Goal: Participate in discussion: Engage in conversation with other users on a specific topic

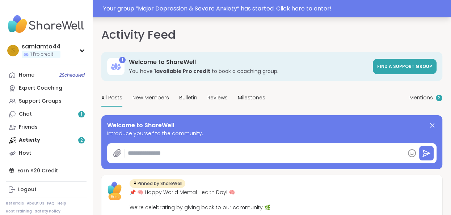
click at [193, 9] on div "Your group “ Major Depression & Severe Anxiety ” has started. Click here to ent…" at bounding box center [274, 8] width 343 height 9
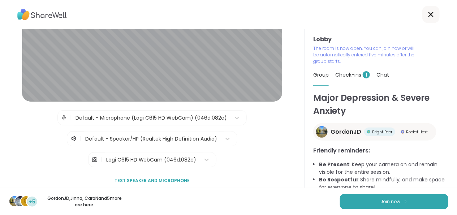
scroll to position [90, 0]
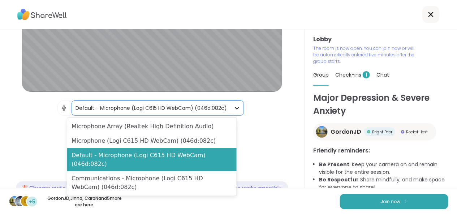
click at [235, 107] on icon at bounding box center [237, 108] width 4 height 3
click at [284, 139] on div "Lobby | 4 results available. Use Up and Down to choose options, press Enter to …" at bounding box center [152, 108] width 305 height 159
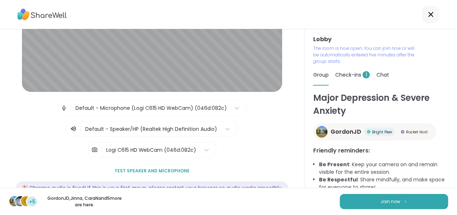
scroll to position [117, 0]
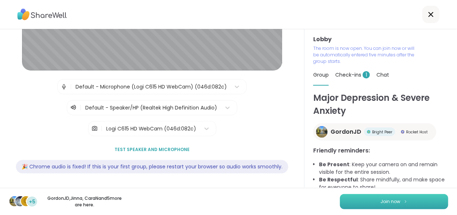
click at [386, 206] on button "Join now" at bounding box center [394, 201] width 108 height 15
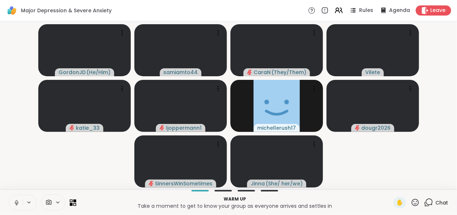
click at [56, 204] on icon at bounding box center [58, 203] width 6 height 6
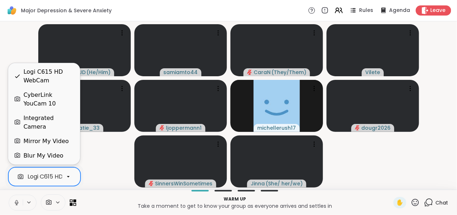
click at [63, 175] on div at bounding box center [68, 177] width 12 height 12
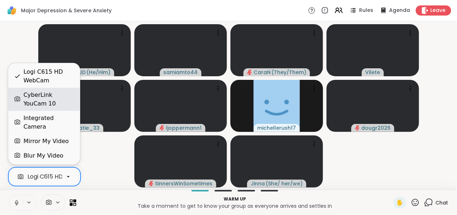
click at [69, 106] on div "CyberLink YouCam 10" at bounding box center [49, 99] width 51 height 17
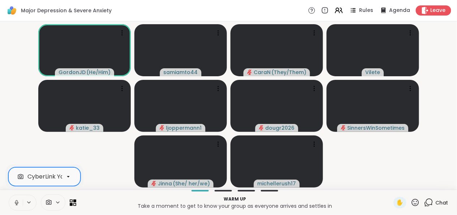
click at [72, 177] on div at bounding box center [68, 177] width 12 height 12
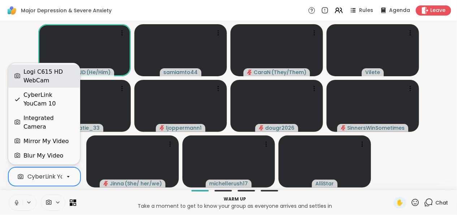
click at [48, 85] on div "Logi C615 HD WebCam" at bounding box center [49, 76] width 51 height 17
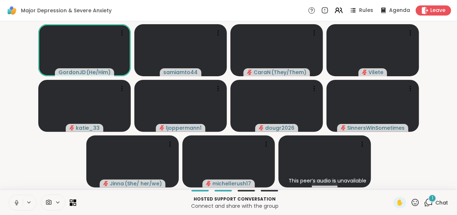
click at [429, 203] on div "1 Chat" at bounding box center [437, 203] width 24 height 12
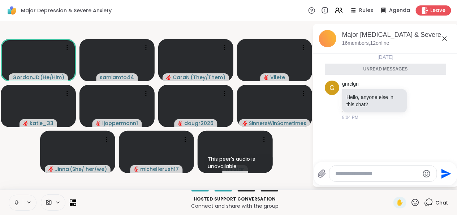
click at [366, 173] on textarea "Type your message" at bounding box center [378, 173] width 84 height 7
click at [446, 38] on icon at bounding box center [445, 38] width 9 height 9
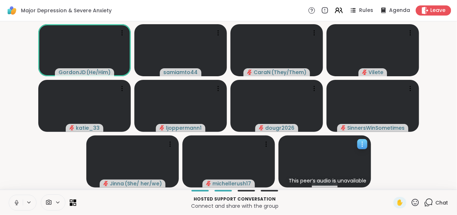
click at [365, 143] on icon at bounding box center [362, 144] width 7 height 7
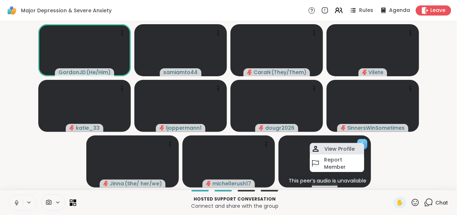
click at [361, 144] on div "View Profile" at bounding box center [337, 149] width 54 height 12
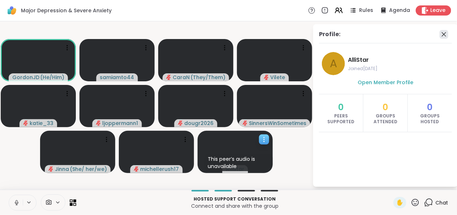
click at [441, 35] on icon at bounding box center [444, 34] width 9 height 9
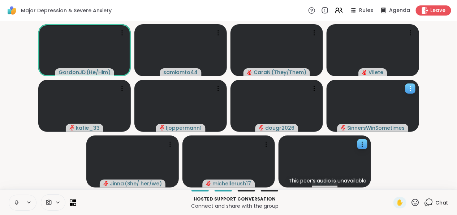
click at [413, 90] on icon at bounding box center [410, 88] width 7 height 7
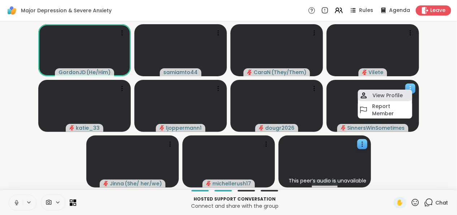
click at [406, 94] on div "View Profile" at bounding box center [385, 96] width 54 height 12
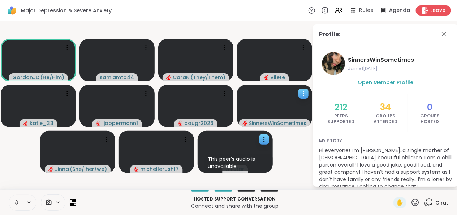
click at [440, 36] on icon at bounding box center [444, 34] width 9 height 9
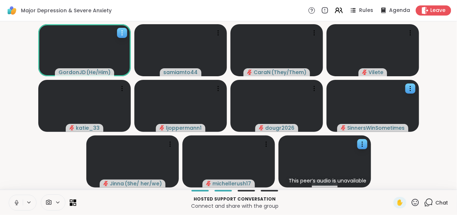
click at [120, 32] on icon at bounding box center [122, 32] width 7 height 7
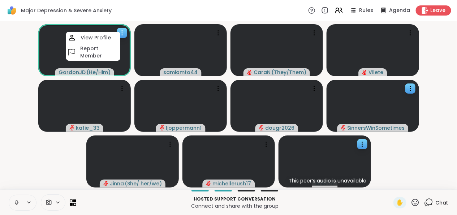
click at [108, 36] on h4 "View Profile" at bounding box center [96, 37] width 30 height 7
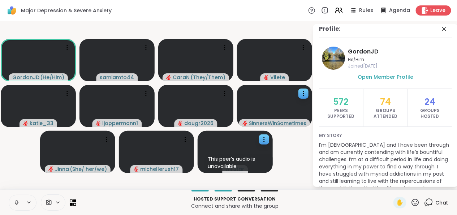
scroll to position [0, 0]
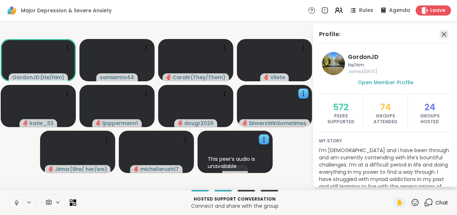
click at [440, 33] on icon at bounding box center [444, 34] width 9 height 9
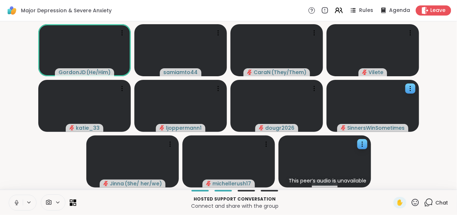
click at [422, 148] on video-player-container "GordonJD ( He/Him ) samiamto44 CaraN ( They/Them ) Vilete katie_33 ljoppermann1…" at bounding box center [228, 105] width 449 height 163
click at [410, 88] on icon at bounding box center [410, 88] width 7 height 7
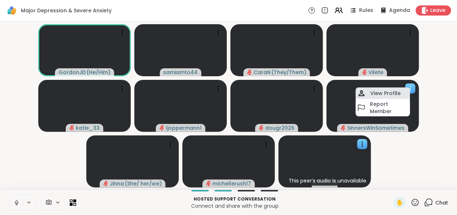
click at [398, 91] on h4 "View Profile" at bounding box center [386, 93] width 30 height 7
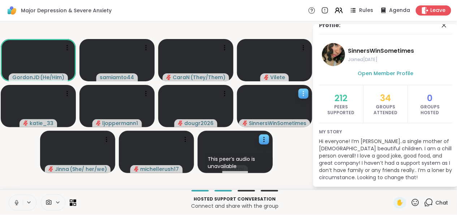
scroll to position [14, 0]
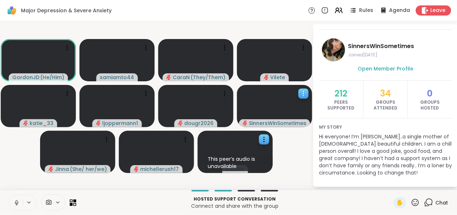
click at [302, 154] on video-player-container "GordonJD ( He/Him ) samiamto44 CaraN ( They/Them ) Vilete katie_33 ljoppermann1…" at bounding box center [156, 105] width 304 height 163
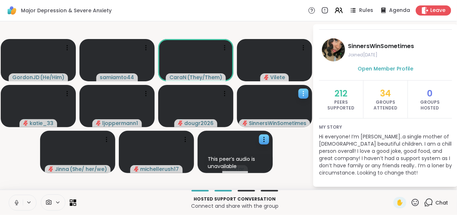
click at [305, 161] on video-player-container "GordonJD ( He/Him ) samiamto44 CaraN ( They/Them ) Vilete katie_33 ljoppermann1…" at bounding box center [156, 105] width 304 height 163
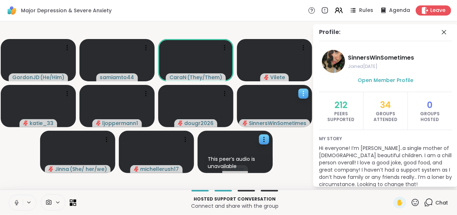
scroll to position [0, 0]
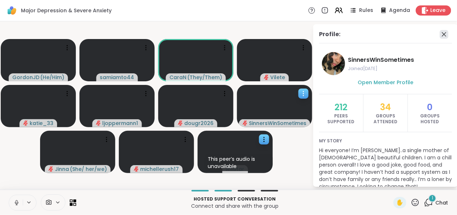
click at [440, 33] on icon at bounding box center [444, 34] width 9 height 9
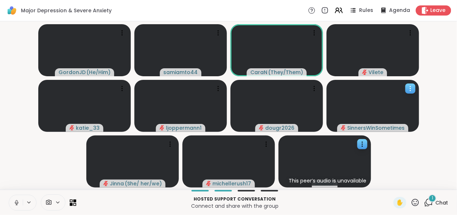
click at [425, 201] on icon at bounding box center [429, 202] width 9 height 9
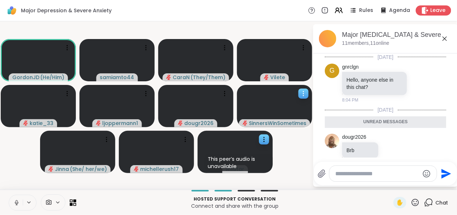
click at [242, 10] on div "Major Depression & Severe Anxiety Rules Agenda Leave" at bounding box center [228, 10] width 457 height 21
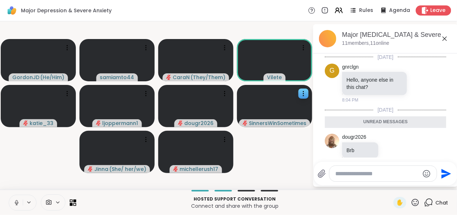
click at [12, 200] on button at bounding box center [16, 202] width 14 height 15
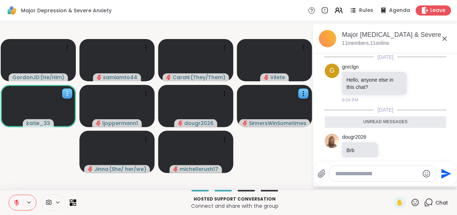
click at [69, 93] on icon at bounding box center [67, 93] width 7 height 7
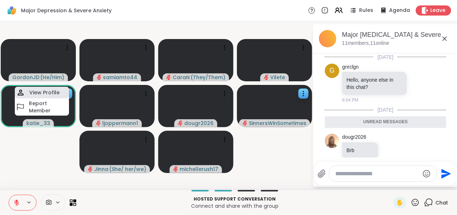
click at [63, 90] on div "View Profile" at bounding box center [42, 93] width 54 height 12
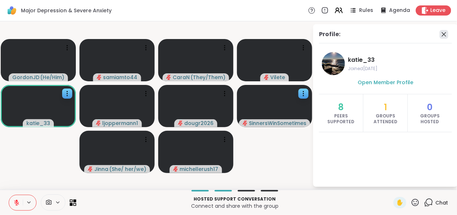
click at [448, 34] on icon at bounding box center [444, 34] width 9 height 9
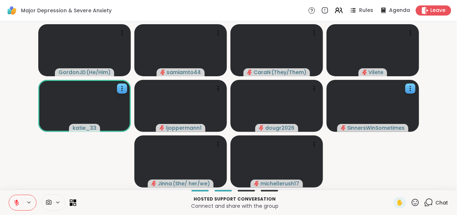
click at [76, 200] on div "Hosted support conversation Connect and share with the group ✋ Chat" at bounding box center [228, 202] width 457 height 25
click at [75, 203] on icon at bounding box center [73, 202] width 7 height 7
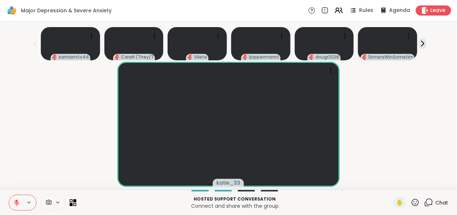
click at [75, 203] on icon at bounding box center [73, 202] width 7 height 7
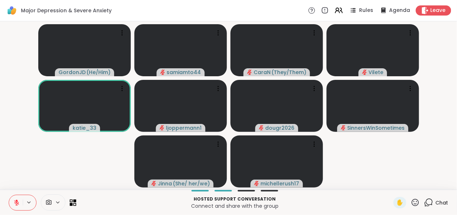
click at [411, 203] on icon at bounding box center [415, 202] width 9 height 9
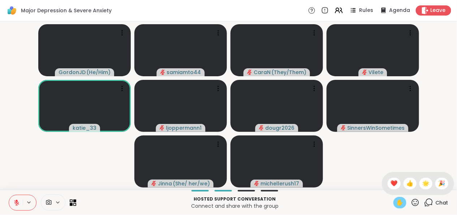
click at [397, 203] on span "✋" at bounding box center [400, 203] width 7 height 9
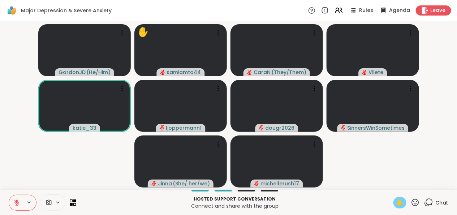
click at [397, 203] on span "✋" at bounding box center [400, 203] width 7 height 9
click at [123, 88] on icon at bounding box center [122, 88] width 7 height 7
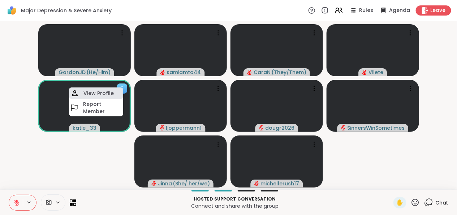
click at [110, 95] on h4 "View Profile" at bounding box center [99, 93] width 30 height 7
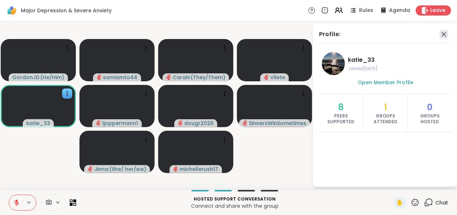
click at [440, 34] on icon at bounding box center [444, 34] width 9 height 9
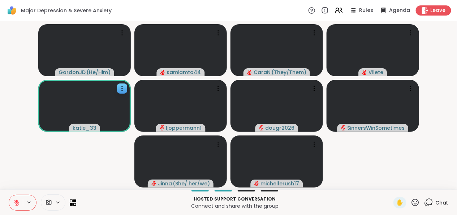
click at [75, 167] on video-player-container "GordonJD ( He/Him ) samiamto44 CaraN ( They/Them ) Vilete katie_33 ljoppermann1…" at bounding box center [228, 105] width 449 height 163
click at [59, 202] on icon at bounding box center [58, 203] width 6 height 6
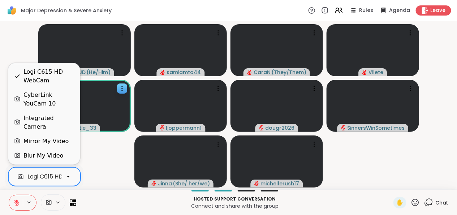
click at [69, 178] on icon at bounding box center [68, 177] width 7 height 7
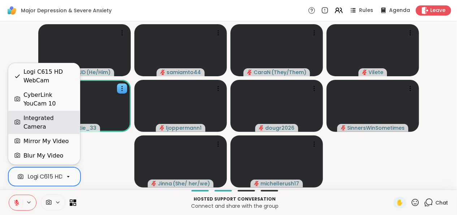
click at [69, 126] on div "Logi C615 HD WebCam CyberLink YouCam 10 Integrated Camera Mirror My Video Blur …" at bounding box center [44, 113] width 72 height 101
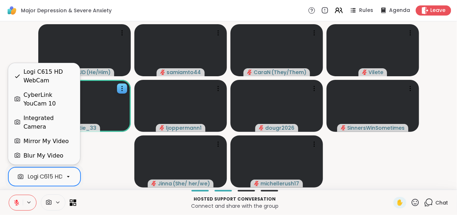
click at [69, 126] on div "Integrated Camera" at bounding box center [49, 122] width 51 height 17
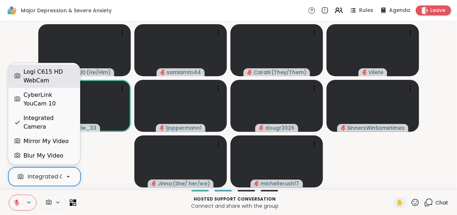
click at [59, 85] on div "Logi C615 HD WebCam" at bounding box center [49, 76] width 51 height 17
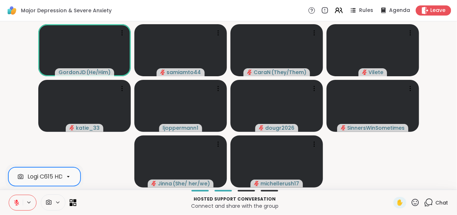
click at [70, 204] on icon at bounding box center [73, 202] width 7 height 7
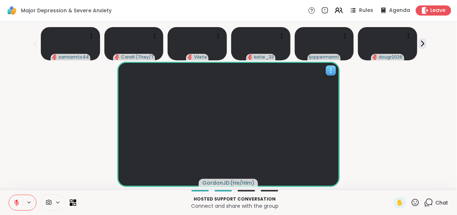
click at [335, 72] on icon at bounding box center [331, 70] width 7 height 7
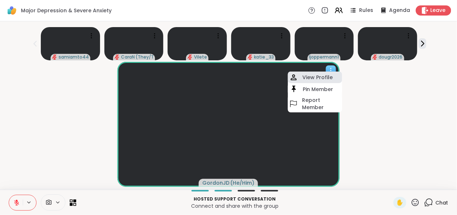
click at [303, 80] on h4 "View Profile" at bounding box center [318, 77] width 30 height 7
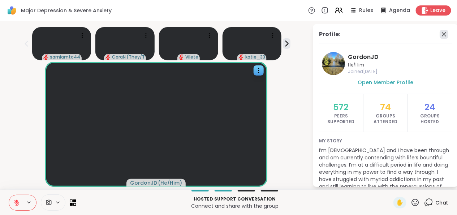
click at [440, 31] on icon at bounding box center [444, 34] width 9 height 9
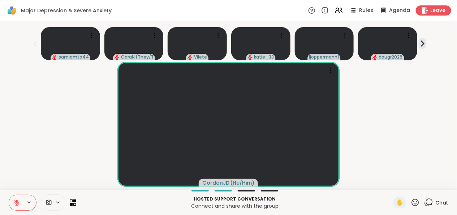
click at [15, 203] on icon at bounding box center [16, 203] width 7 height 7
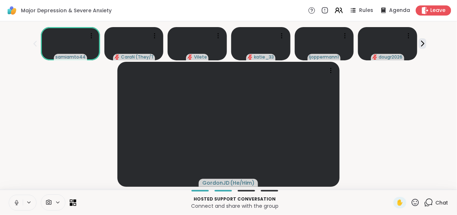
click at [16, 205] on icon at bounding box center [16, 204] width 0 height 1
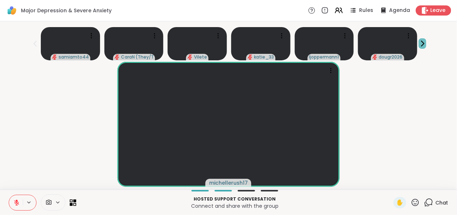
click at [425, 43] on icon at bounding box center [423, 44] width 8 height 8
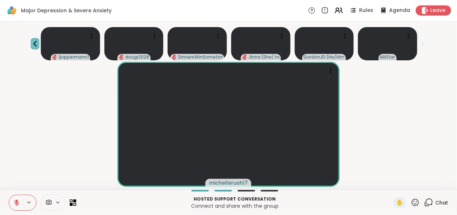
click at [35, 40] on icon at bounding box center [35, 43] width 9 height 9
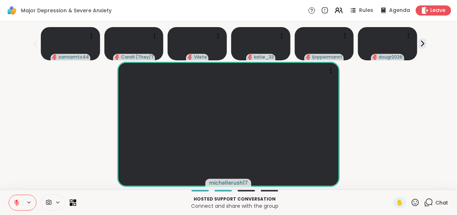
click at [67, 204] on div at bounding box center [43, 203] width 68 height 16
click at [73, 202] on icon at bounding box center [74, 200] width 3 height 3
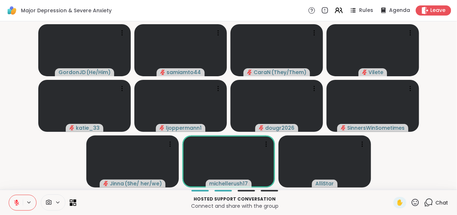
click at [411, 201] on icon at bounding box center [415, 202] width 9 height 9
click at [27, 145] on video-player-container "GordonJD ( He/Him ) samiamto44 CaraN ( They/Them ) Vilete katie_33 ljoppermann1…" at bounding box center [228, 105] width 449 height 163
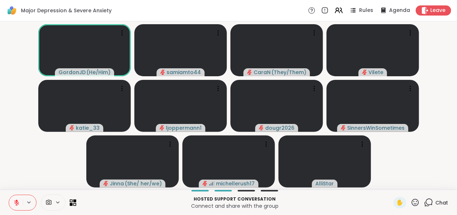
click at [59, 204] on icon at bounding box center [58, 203] width 6 height 6
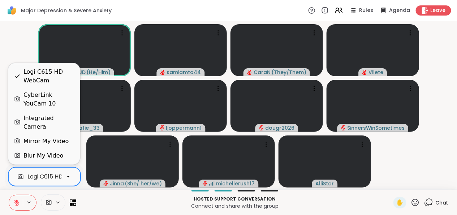
click at [66, 178] on icon at bounding box center [68, 177] width 7 height 7
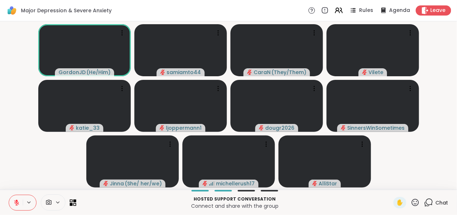
click at [22, 44] on video-player-container "GordonJD ( He/Him ) samiamto44 CaraN ( They/Them ) Vilete katie_33 ljoppermann1…" at bounding box center [228, 105] width 449 height 163
drag, startPoint x: 163, startPoint y: 57, endPoint x: 14, endPoint y: 116, distance: 160.4
click at [14, 116] on video-player-container "GordonJD ( He/Him ) samiamto44 CaraN ( They/Them ) Vilete katie_33 ljoppermann1…" at bounding box center [228, 105] width 449 height 163
drag, startPoint x: 15, startPoint y: 117, endPoint x: 421, endPoint y: 165, distance: 408.6
click at [429, 162] on video-player-container "GordonJD ( He/Him ) samiamto44 CaraN ( They/Them ) Vilete katie_33 ljoppermann1…" at bounding box center [228, 105] width 449 height 163
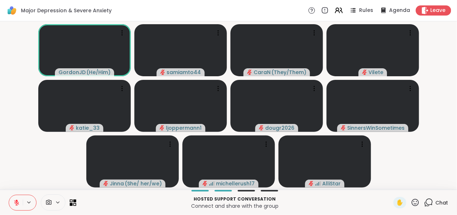
click at [60, 201] on icon at bounding box center [58, 203] width 6 height 6
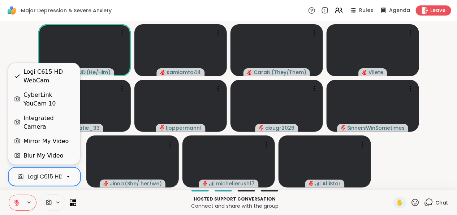
click at [63, 175] on div at bounding box center [68, 177] width 12 height 12
click at [63, 157] on div "Blur My Video" at bounding box center [44, 156] width 60 height 9
click at [70, 178] on icon at bounding box center [68, 177] width 7 height 7
click at [65, 108] on div "CyberLink YouCam 10" at bounding box center [49, 99] width 51 height 17
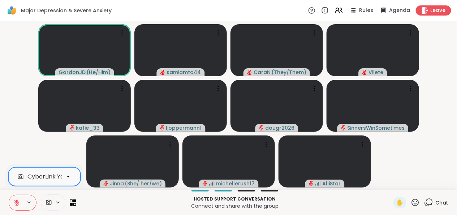
click at [67, 177] on icon at bounding box center [68, 176] width 3 height 1
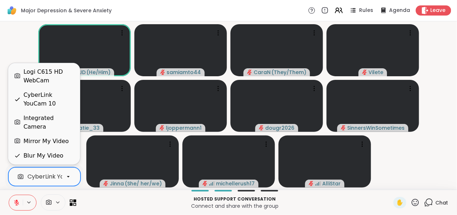
drag, startPoint x: 66, startPoint y: 125, endPoint x: 65, endPoint y: 140, distance: 15.2
click at [66, 125] on div "Integrated Camera" at bounding box center [49, 122] width 51 height 17
click at [68, 175] on icon at bounding box center [68, 177] width 7 height 7
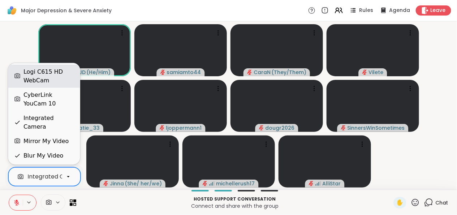
click at [59, 85] on div "Logi C615 HD WebCam" at bounding box center [49, 76] width 51 height 17
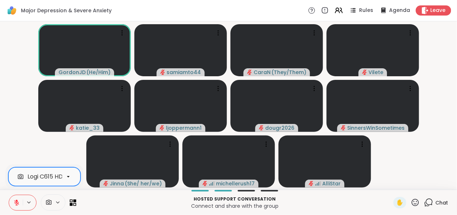
click at [54, 178] on div "Logi C615 HD WebCam" at bounding box center [59, 177] width 64 height 9
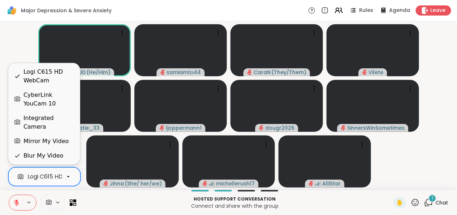
click at [426, 202] on div "1" at bounding box center [429, 202] width 9 height 9
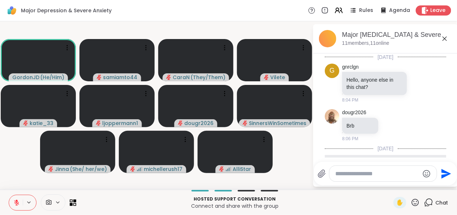
scroll to position [70, 0]
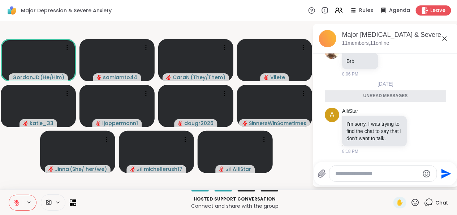
click at [382, 174] on textarea "Type your message" at bounding box center [378, 173] width 84 height 7
click at [264, 142] on icon at bounding box center [264, 139] width 7 height 7
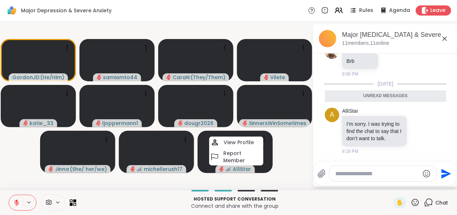
click at [296, 167] on video-player-container "GordonJD ( He/Him ) samiamto44 CaraN ( They/Them ) Vilete katie_33 ljoppermann1…" at bounding box center [156, 105] width 304 height 163
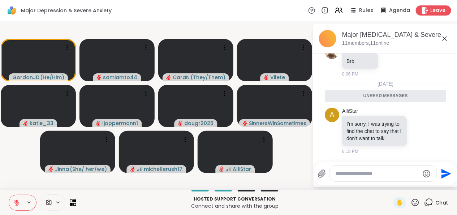
click at [32, 202] on button at bounding box center [29, 203] width 13 height 6
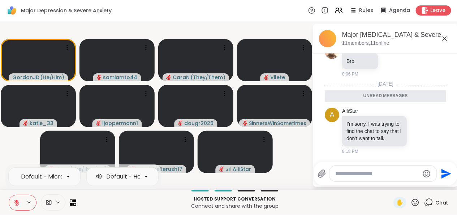
click at [35, 144] on video-player-container "GordonJD ( He/Him ) samiamto44 CaraN ( They/Them ) Vilete katie_33 ljoppermann1…" at bounding box center [156, 105] width 304 height 163
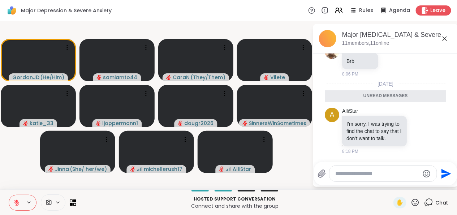
click at [444, 39] on icon at bounding box center [445, 39] width 4 height 4
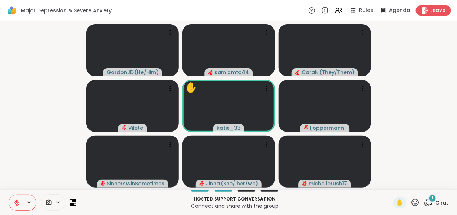
click at [426, 201] on icon at bounding box center [429, 202] width 7 height 7
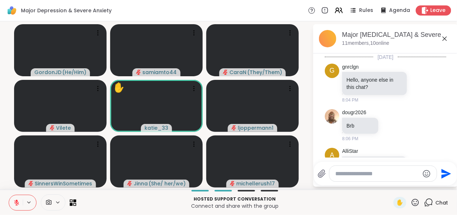
scroll to position [108, 0]
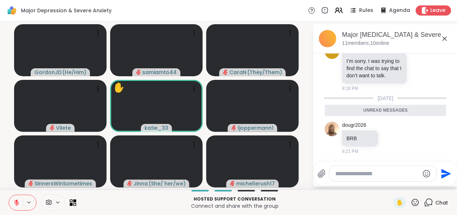
click at [380, 171] on textarea "Type your message" at bounding box center [378, 173] width 84 height 7
click at [306, 65] on video-player-container "GordonJD ( He/Him ) samiamto44 CaraN ( They/Them ) Vilete ✋ katie_33 ljopperman…" at bounding box center [156, 105] width 304 height 163
click at [449, 38] on icon at bounding box center [445, 38] width 9 height 9
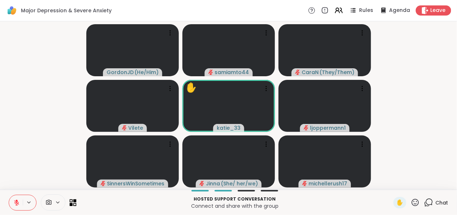
click at [72, 204] on icon at bounding box center [73, 202] width 7 height 7
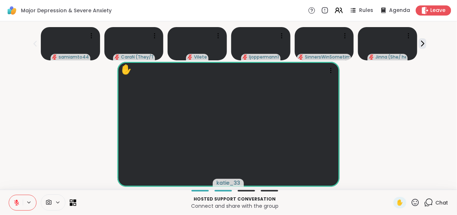
click at [73, 206] on div at bounding box center [43, 203] width 68 height 16
click at [66, 116] on div "✋ katie_33" at bounding box center [228, 124] width 449 height 125
click at [74, 202] on icon at bounding box center [74, 200] width 3 height 3
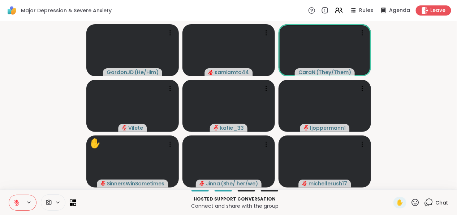
click at [426, 200] on icon at bounding box center [429, 202] width 7 height 7
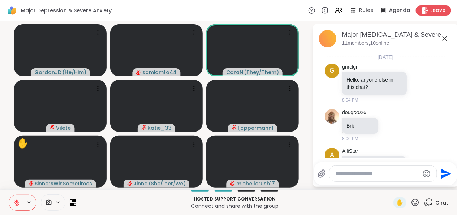
scroll to position [84, 0]
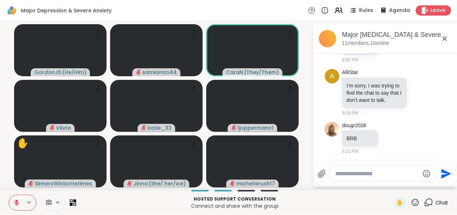
click at [7, 67] on video-player-container "GordonJD ( He/Him ) samiamto44 CaraN ( They/Them ) Vilete katie_33 ljoppermann1…" at bounding box center [156, 105] width 304 height 163
click at [447, 35] on icon at bounding box center [445, 38] width 9 height 9
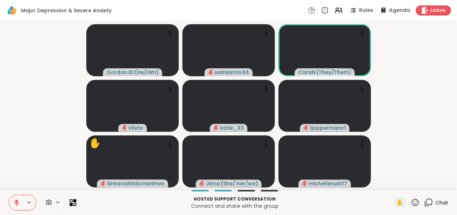
click at [75, 202] on icon at bounding box center [74, 200] width 3 height 3
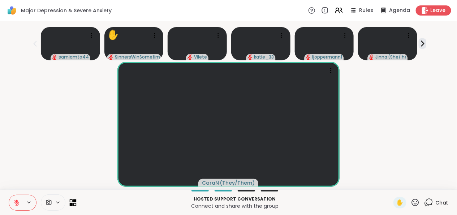
click at [75, 202] on icon at bounding box center [74, 200] width 3 height 3
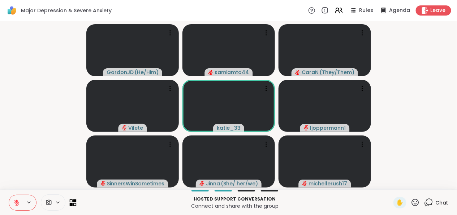
click at [70, 201] on icon at bounding box center [73, 202] width 7 height 7
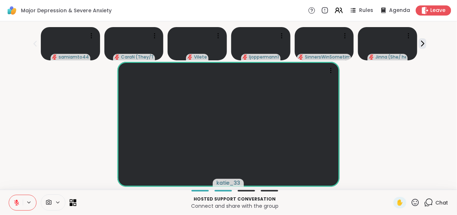
click at [70, 201] on icon at bounding box center [73, 202] width 7 height 7
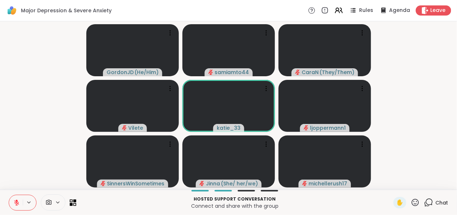
click at [55, 202] on icon at bounding box center [58, 203] width 6 height 6
click at [62, 177] on div at bounding box center [68, 177] width 12 height 12
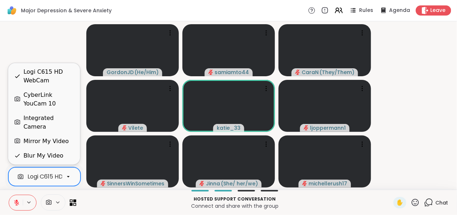
click at [60, 108] on div "CyberLink YouCam 10" at bounding box center [49, 99] width 51 height 17
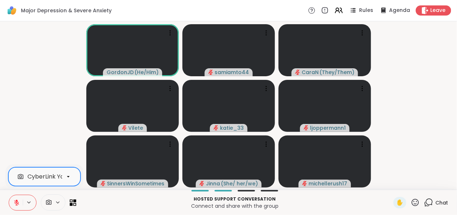
click at [56, 208] on div at bounding box center [53, 203] width 25 height 16
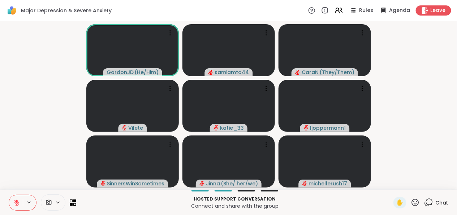
click at [55, 205] on icon at bounding box center [58, 203] width 6 height 6
drag, startPoint x: 64, startPoint y: 180, endPoint x: 61, endPoint y: 169, distance: 11.2
click at [64, 180] on div at bounding box center [68, 177] width 12 height 12
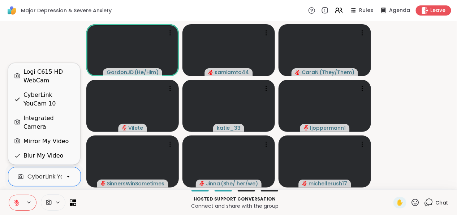
click at [33, 78] on div "Logi C615 HD WebCam" at bounding box center [49, 76] width 51 height 17
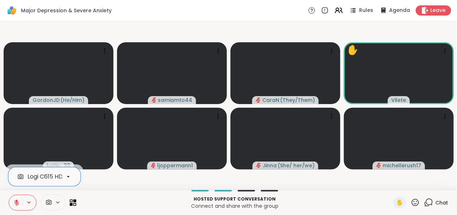
click at [25, 200] on button at bounding box center [29, 203] width 13 height 6
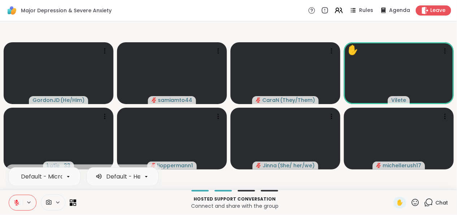
click at [59, 202] on icon at bounding box center [58, 203] width 6 height 6
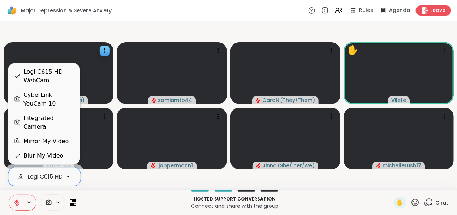
click at [60, 102] on div "CyberLink YouCam 10" at bounding box center [49, 99] width 51 height 17
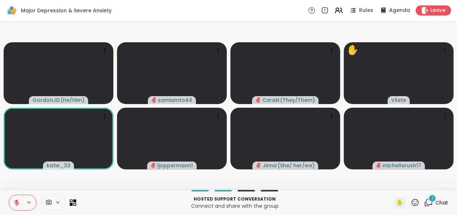
click at [429, 201] on div "1" at bounding box center [433, 199] width 8 height 8
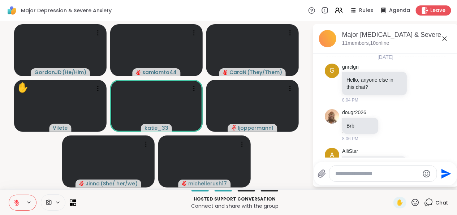
scroll to position [183, 0]
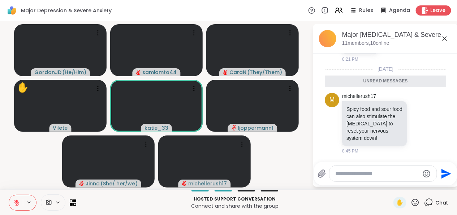
click at [441, 38] on icon at bounding box center [445, 38] width 9 height 9
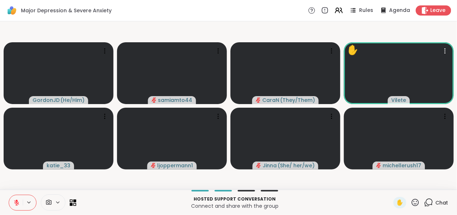
click at [56, 202] on icon at bounding box center [58, 203] width 6 height 6
click at [67, 180] on icon at bounding box center [68, 177] width 7 height 7
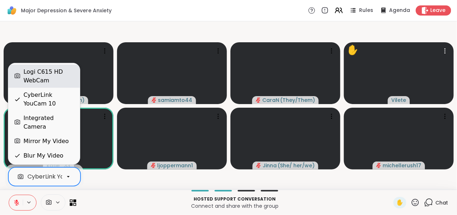
click at [62, 78] on div "Logi C615 HD WebCam" at bounding box center [49, 76] width 51 height 17
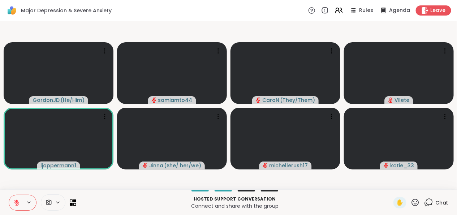
click at [436, 204] on span "Chat" at bounding box center [442, 202] width 13 height 7
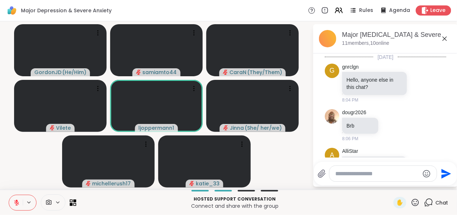
scroll to position [159, 0]
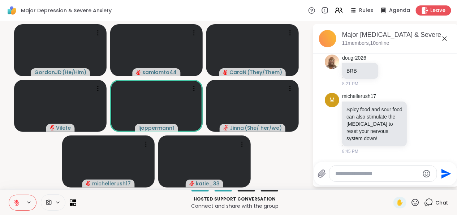
click at [450, 60] on html "Major Depression & Severe Anxiety Rules Agenda Leave GordonJD ( He/Him ) samiam…" at bounding box center [228, 107] width 457 height 215
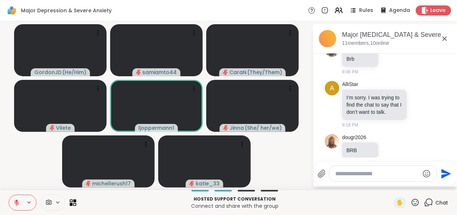
scroll to position [6, 0]
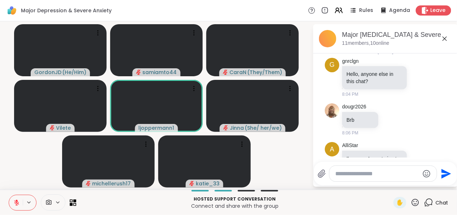
click at [289, 152] on video-player-container "GordonJD ( He/Him ) samiamto44 CaraN ( They/Them ) Vilete ljoppermann1 Jinna ( …" at bounding box center [156, 105] width 304 height 163
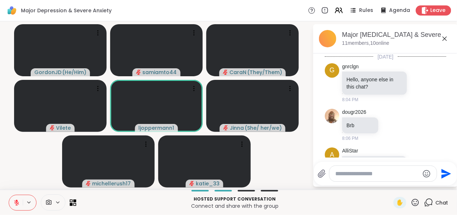
scroll to position [0, 0]
click at [293, 162] on video-player-container "GordonJD ( He/Him ) samiamto44 CaraN ( They/Them ) Vilete ljoppermann1 Jinna ( …" at bounding box center [156, 105] width 304 height 163
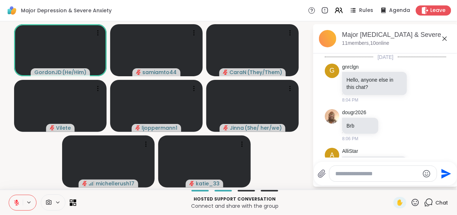
click at [275, 165] on video-player-container "GordonJD ( He/Him ) samiamto44 CaraN ( They/Them ) Vilete ljoppermann1 Jinna ( …" at bounding box center [156, 105] width 304 height 163
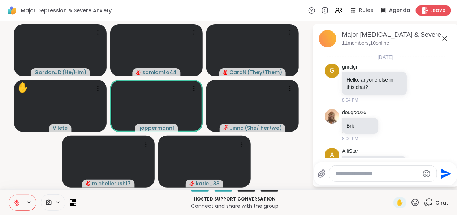
click at [444, 41] on icon at bounding box center [445, 38] width 9 height 9
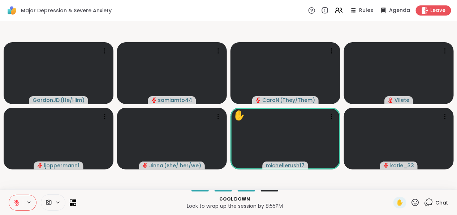
click at [436, 202] on span "Chat" at bounding box center [442, 202] width 13 height 7
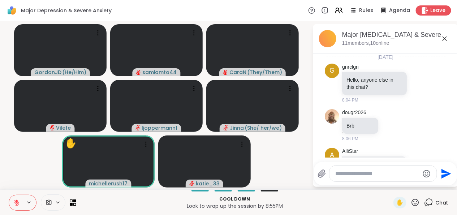
scroll to position [159, 0]
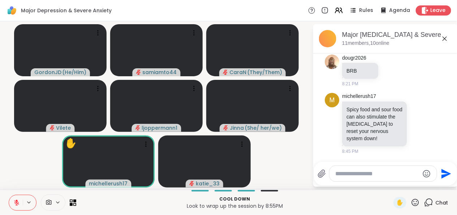
click at [448, 39] on icon at bounding box center [445, 38] width 9 height 9
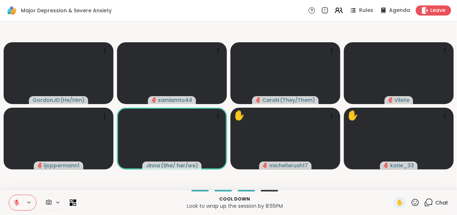
click at [436, 201] on span "Chat" at bounding box center [442, 202] width 13 height 7
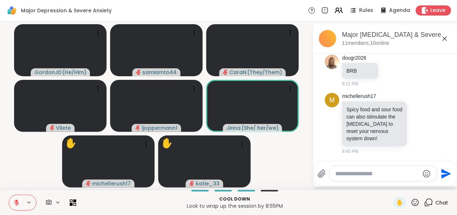
click at [447, 37] on icon at bounding box center [445, 38] width 9 height 9
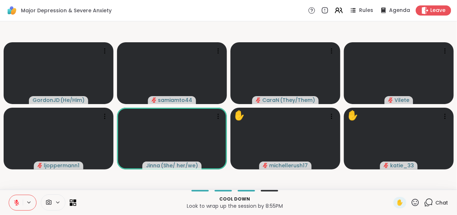
click at [77, 202] on div "Cool down Look to wrap up the session by 8:55PM ✋ Chat" at bounding box center [228, 202] width 457 height 25
click at [72, 203] on icon at bounding box center [73, 202] width 7 height 7
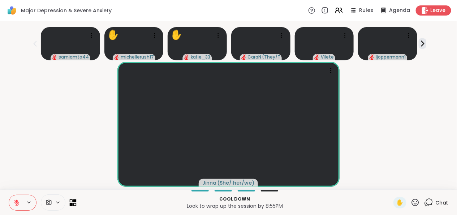
click at [72, 203] on icon at bounding box center [73, 202] width 7 height 7
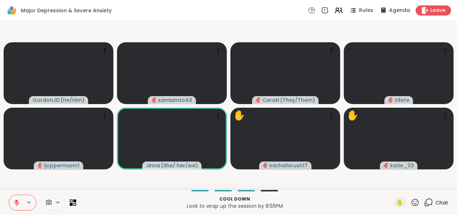
click at [60, 201] on icon at bounding box center [58, 203] width 6 height 6
click at [51, 181] on div "Logi C615 HD WebCam" at bounding box center [38, 177] width 48 height 10
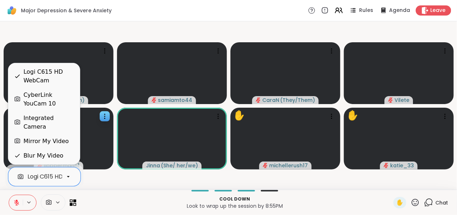
click at [55, 108] on div "CyberLink YouCam 10" at bounding box center [49, 99] width 51 height 17
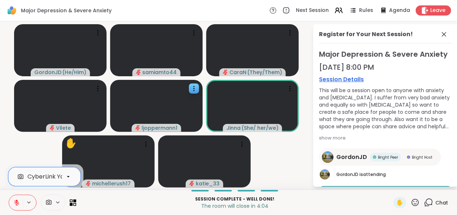
scroll to position [48, 0]
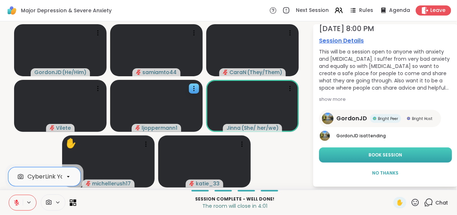
click at [395, 154] on span "Book Session" at bounding box center [386, 155] width 34 height 7
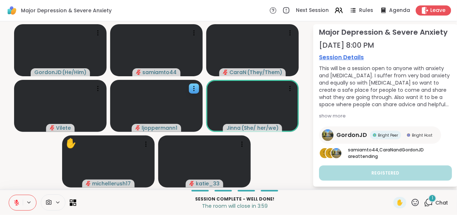
scroll to position [31, 0]
click at [425, 203] on icon at bounding box center [429, 202] width 9 height 9
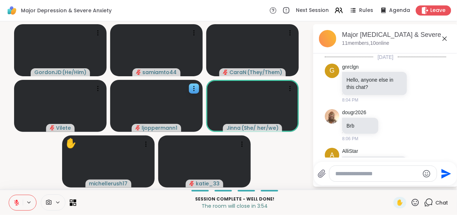
scroll to position [257, 0]
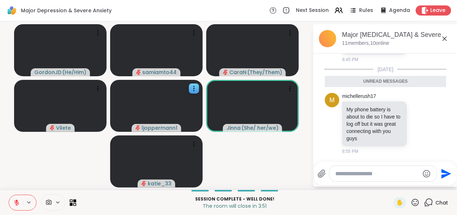
click at [396, 173] on textarea "Type your message" at bounding box center [378, 173] width 84 height 7
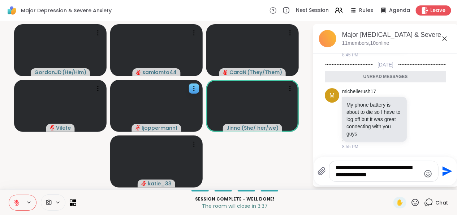
type textarea "**********"
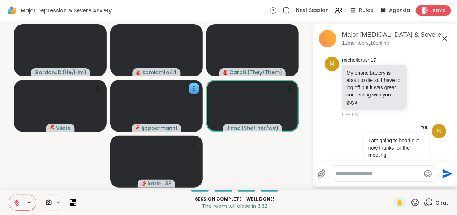
scroll to position [293, 0]
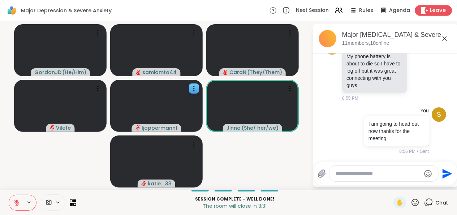
click at [431, 10] on span "Leave" at bounding box center [439, 11] width 16 height 8
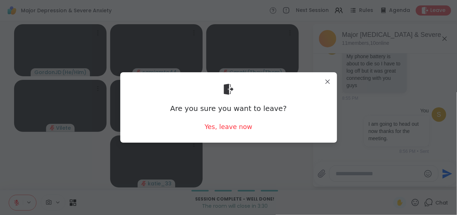
click at [226, 118] on div "Are you sure you want to leave? Yes, leave now" at bounding box center [228, 107] width 205 height 59
click at [229, 128] on div "Yes, leave now" at bounding box center [229, 126] width 48 height 9
